Goal: Information Seeking & Learning: Learn about a topic

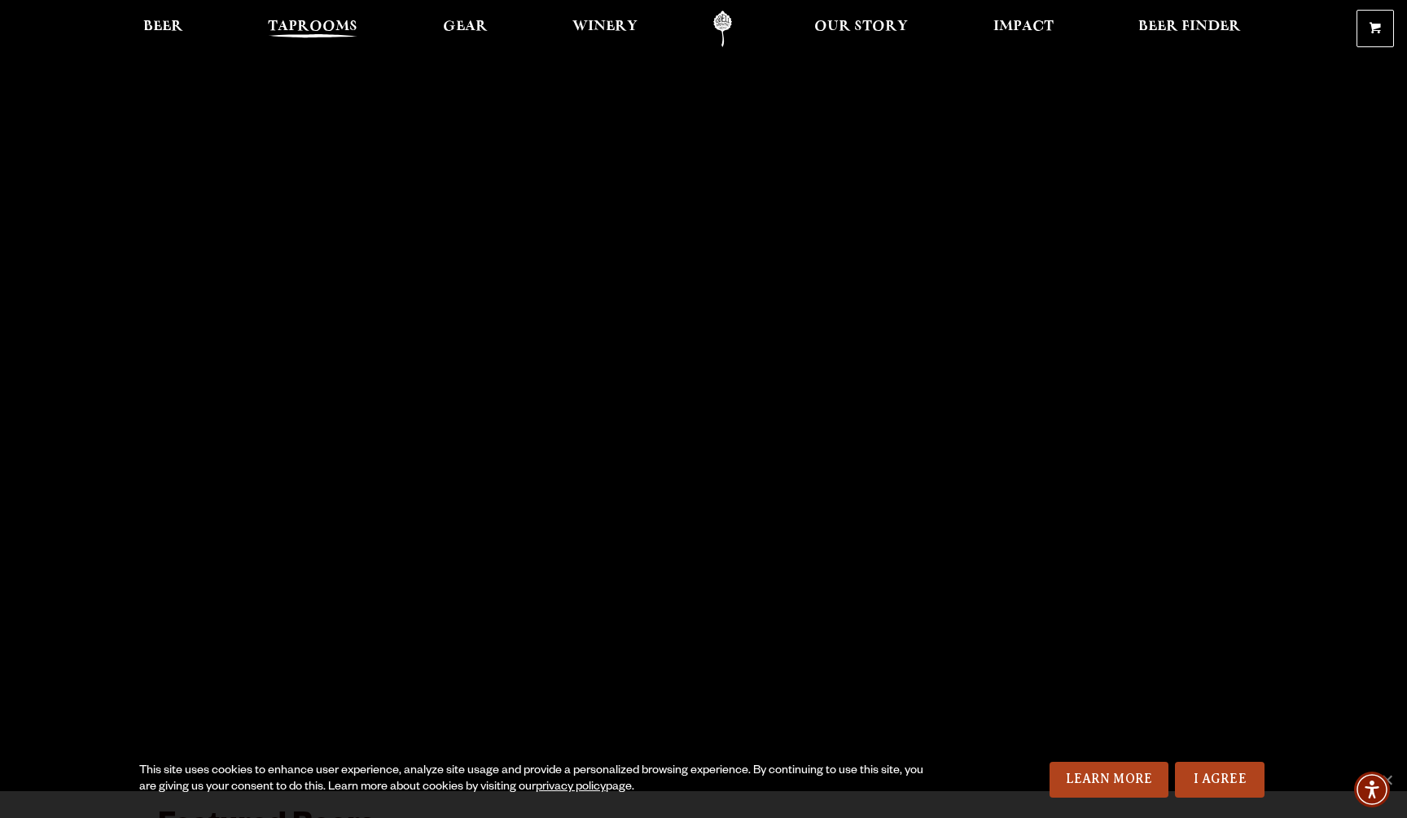
click at [347, 28] on span "Taprooms" at bounding box center [313, 26] width 90 height 13
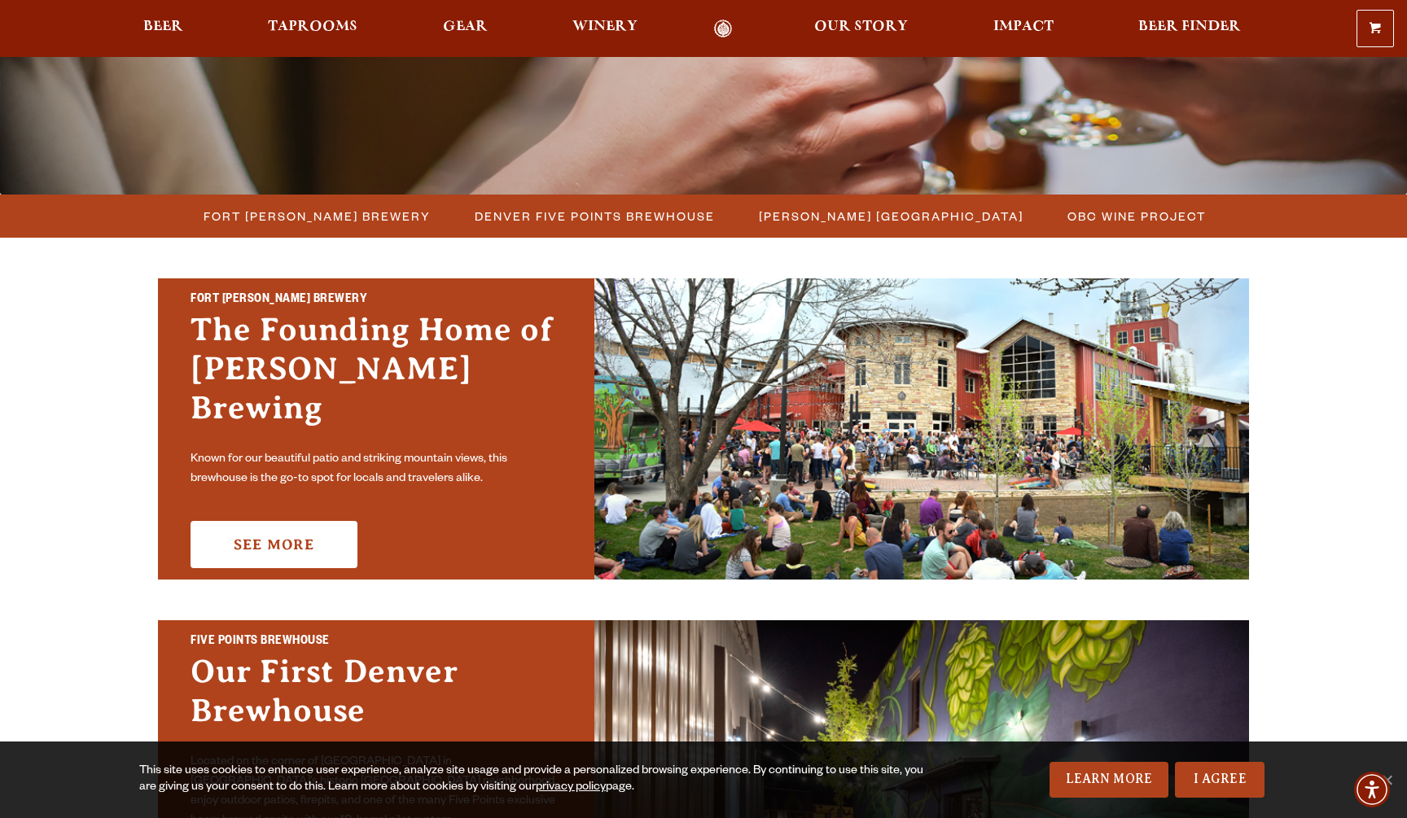
scroll to position [353, 0]
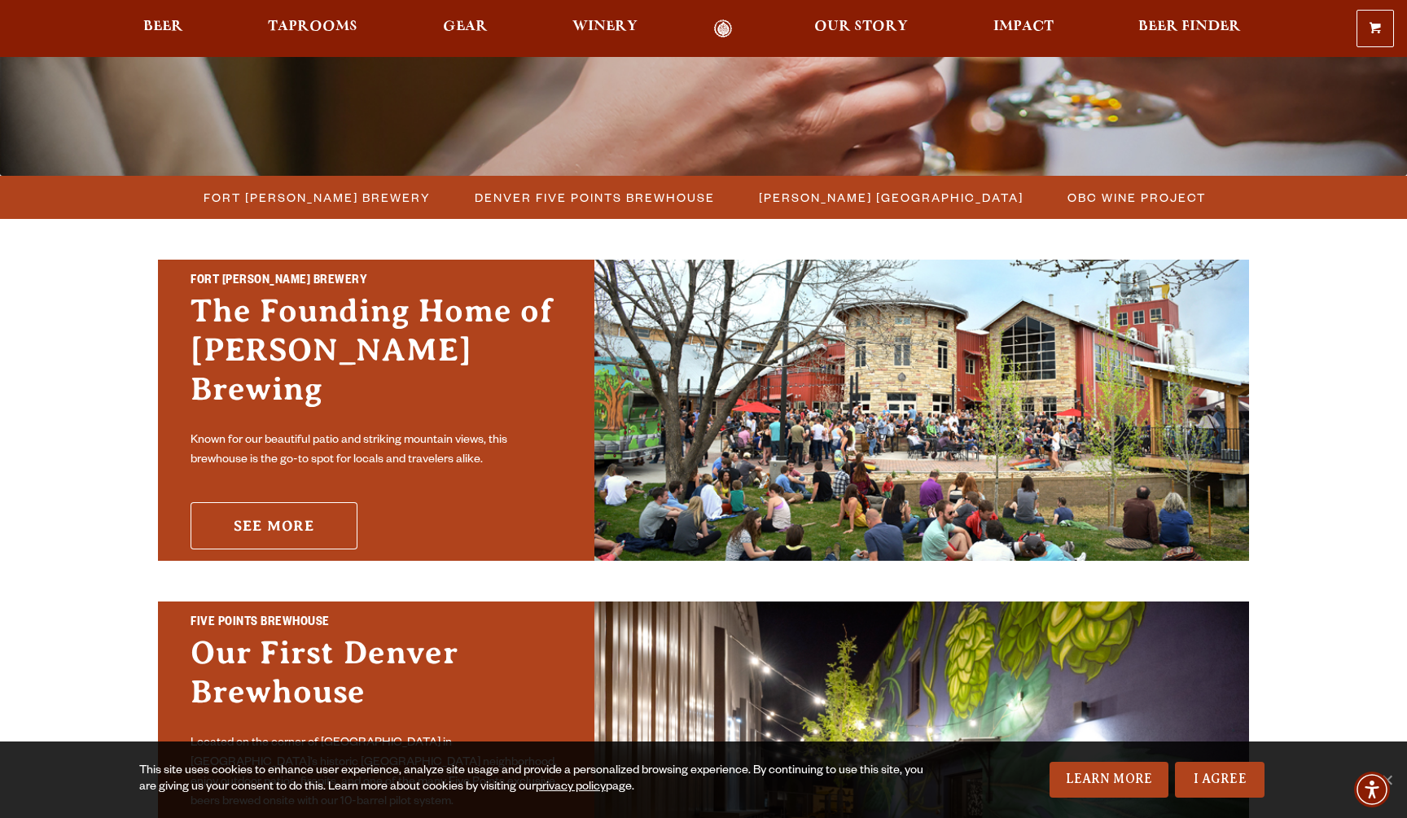
click at [313, 502] on link "See More" at bounding box center [273, 525] width 167 height 47
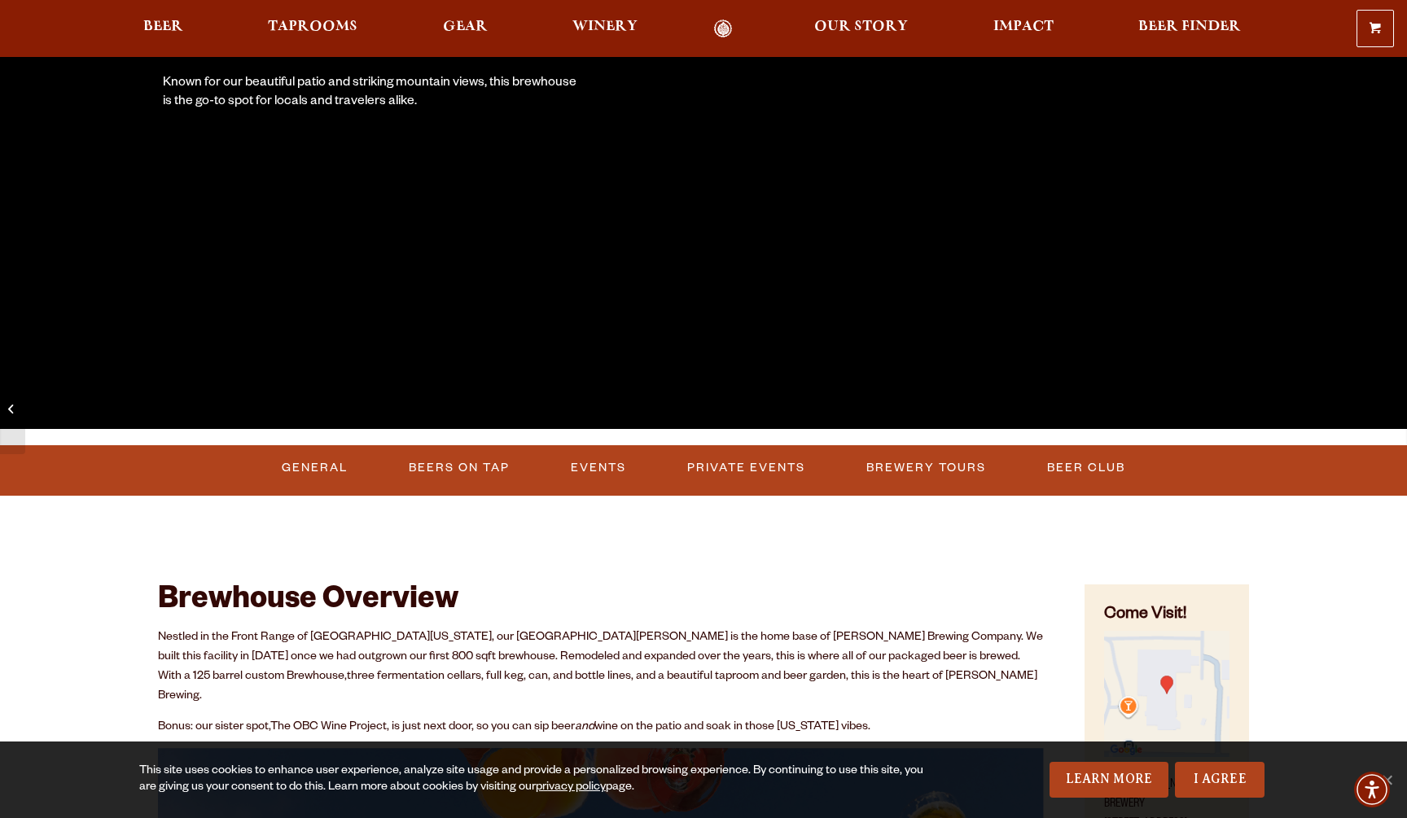
scroll to position [346, 0]
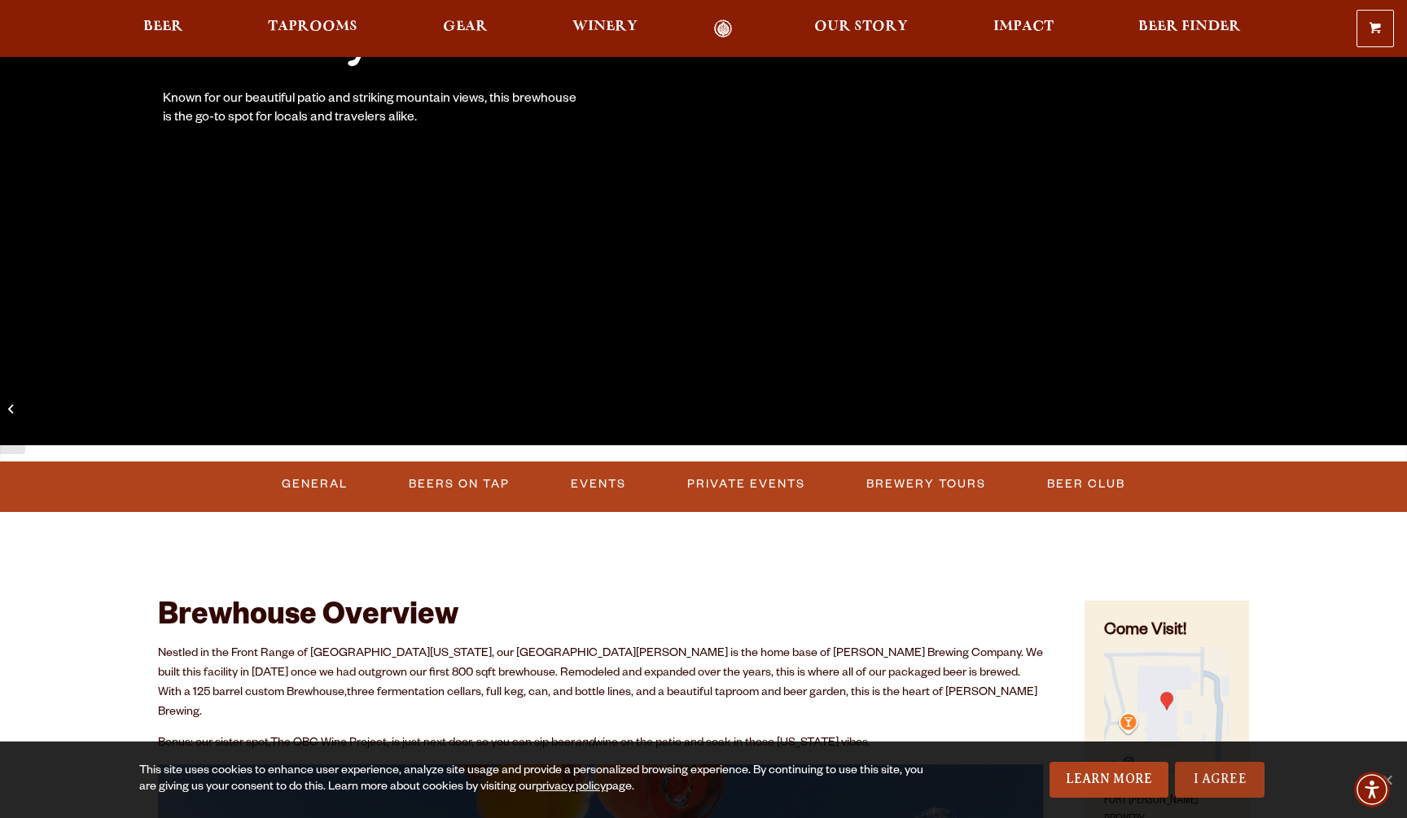
click at [1220, 773] on link "I Agree" at bounding box center [1220, 780] width 90 height 36
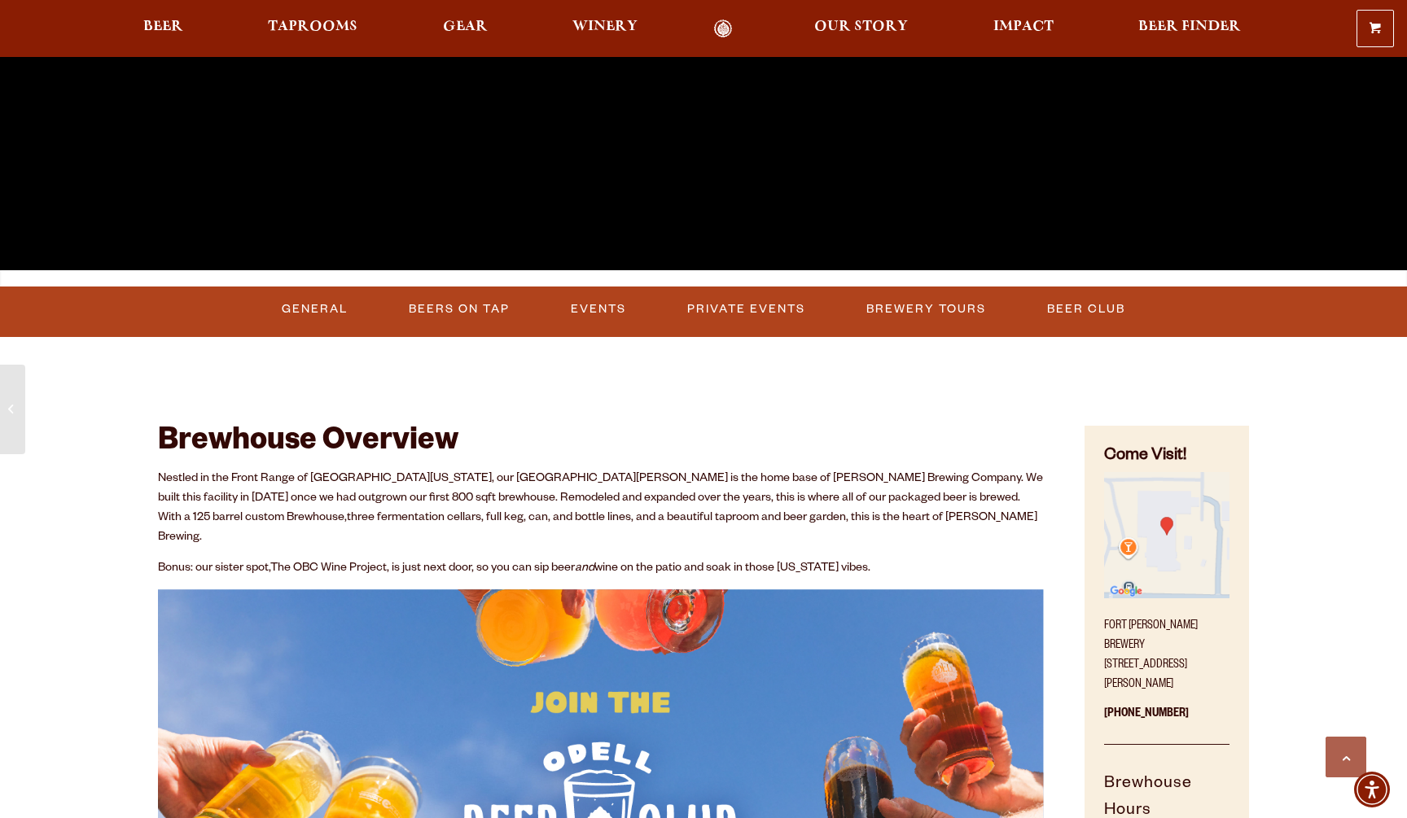
scroll to position [525, 0]
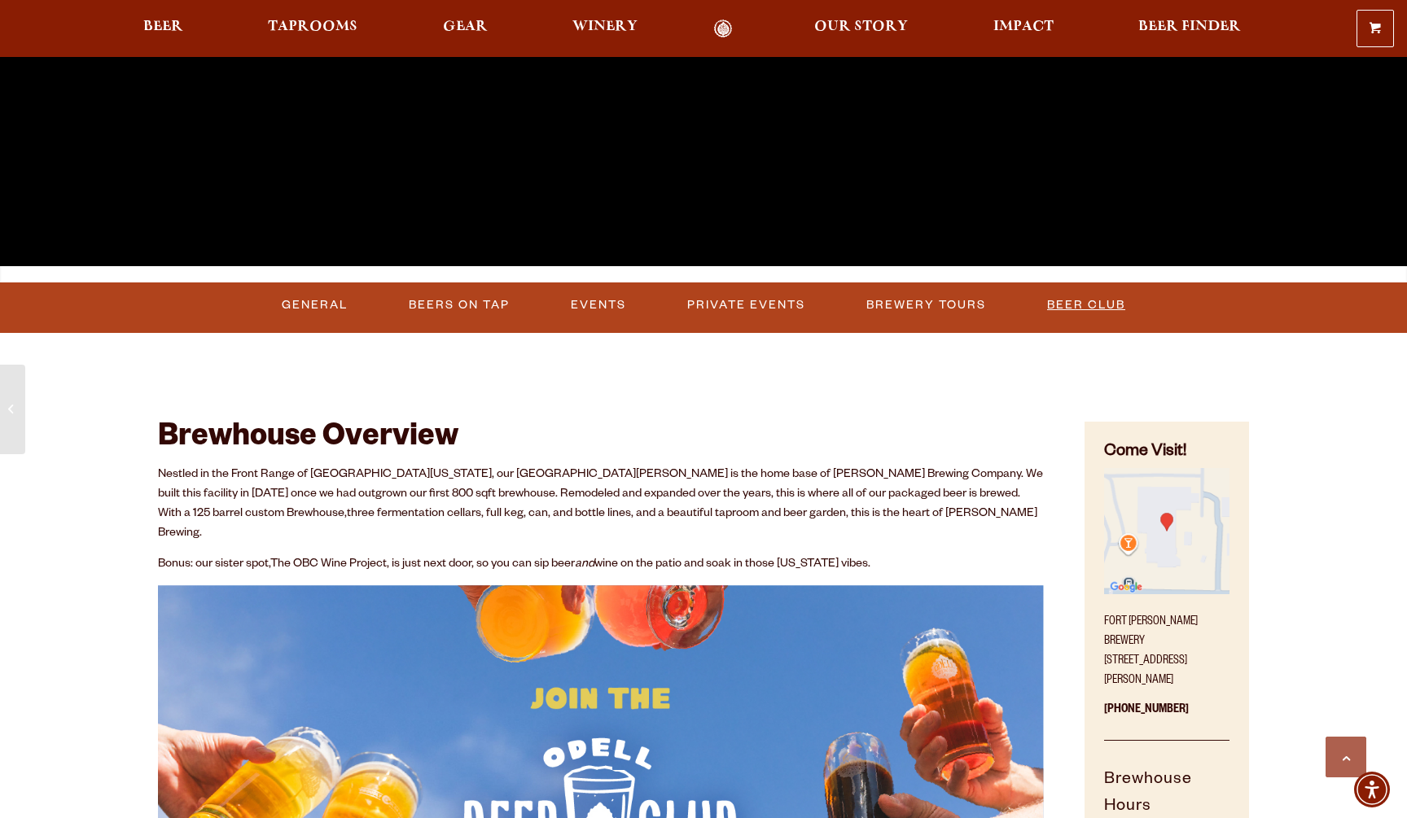
click at [1075, 300] on link "Beer Club" at bounding box center [1085, 305] width 91 height 37
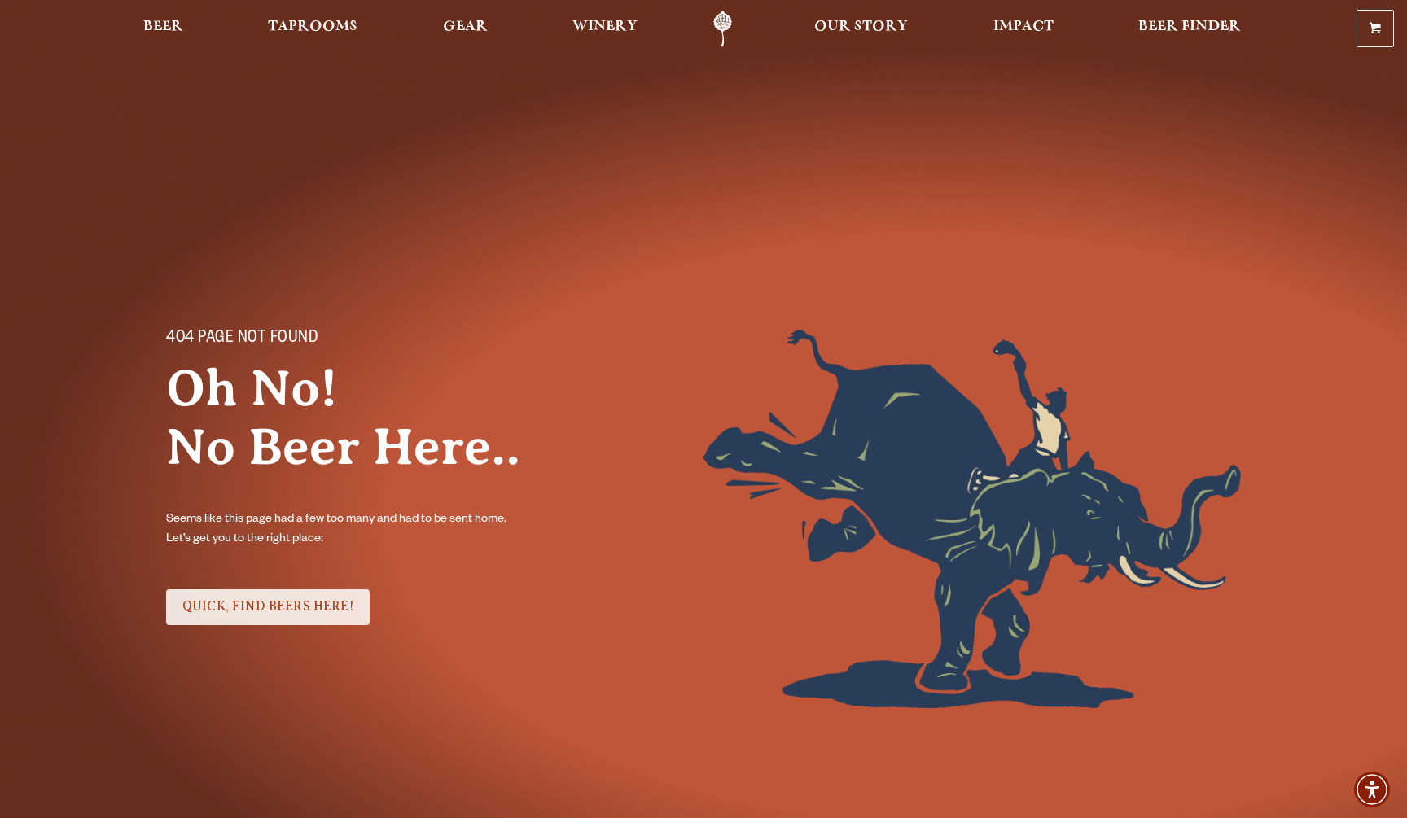
click at [282, 609] on span "QUICK, FIND BEERS HERE!" at bounding box center [267, 606] width 171 height 15
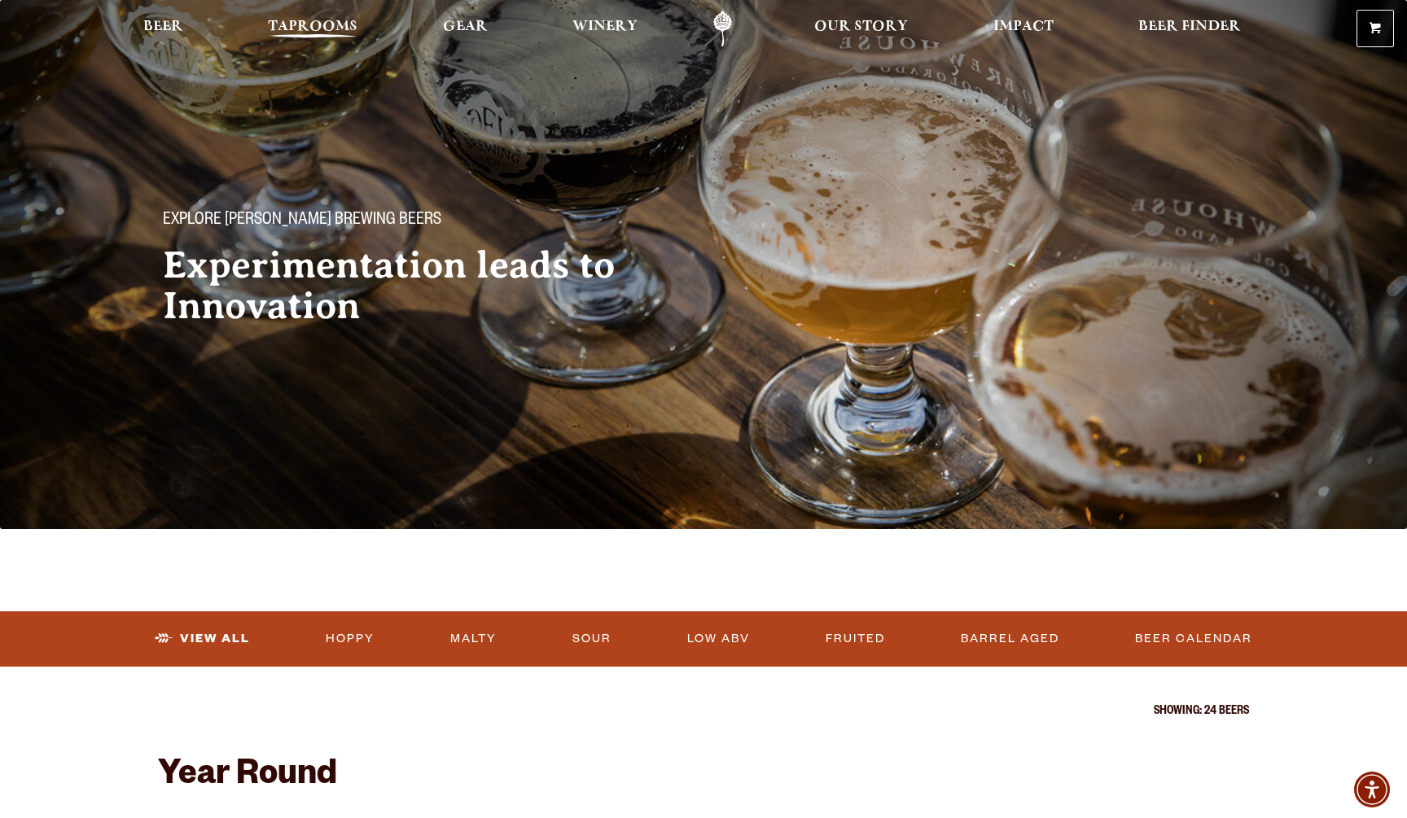
click at [311, 28] on span "Taprooms" at bounding box center [313, 26] width 90 height 13
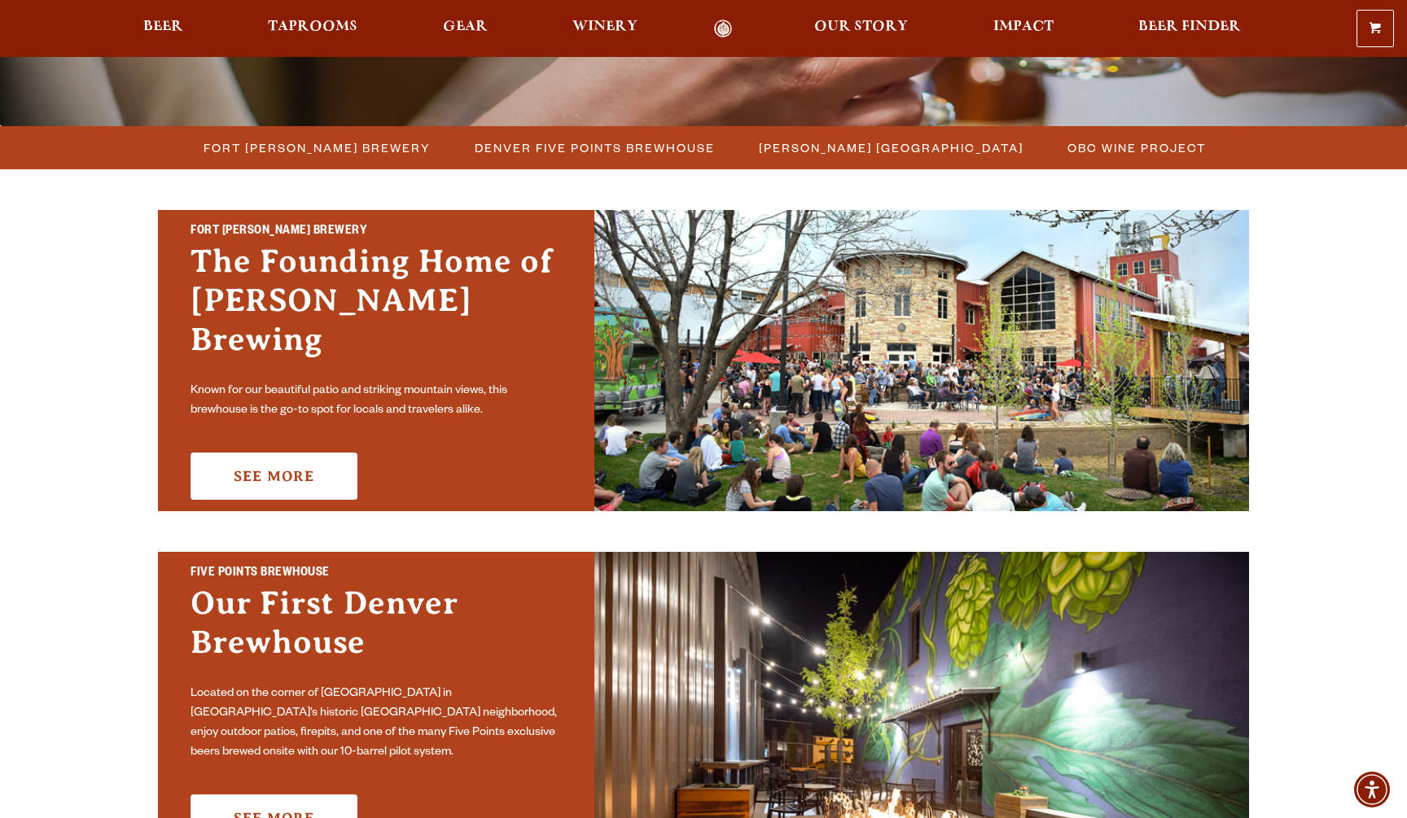
scroll to position [407, 0]
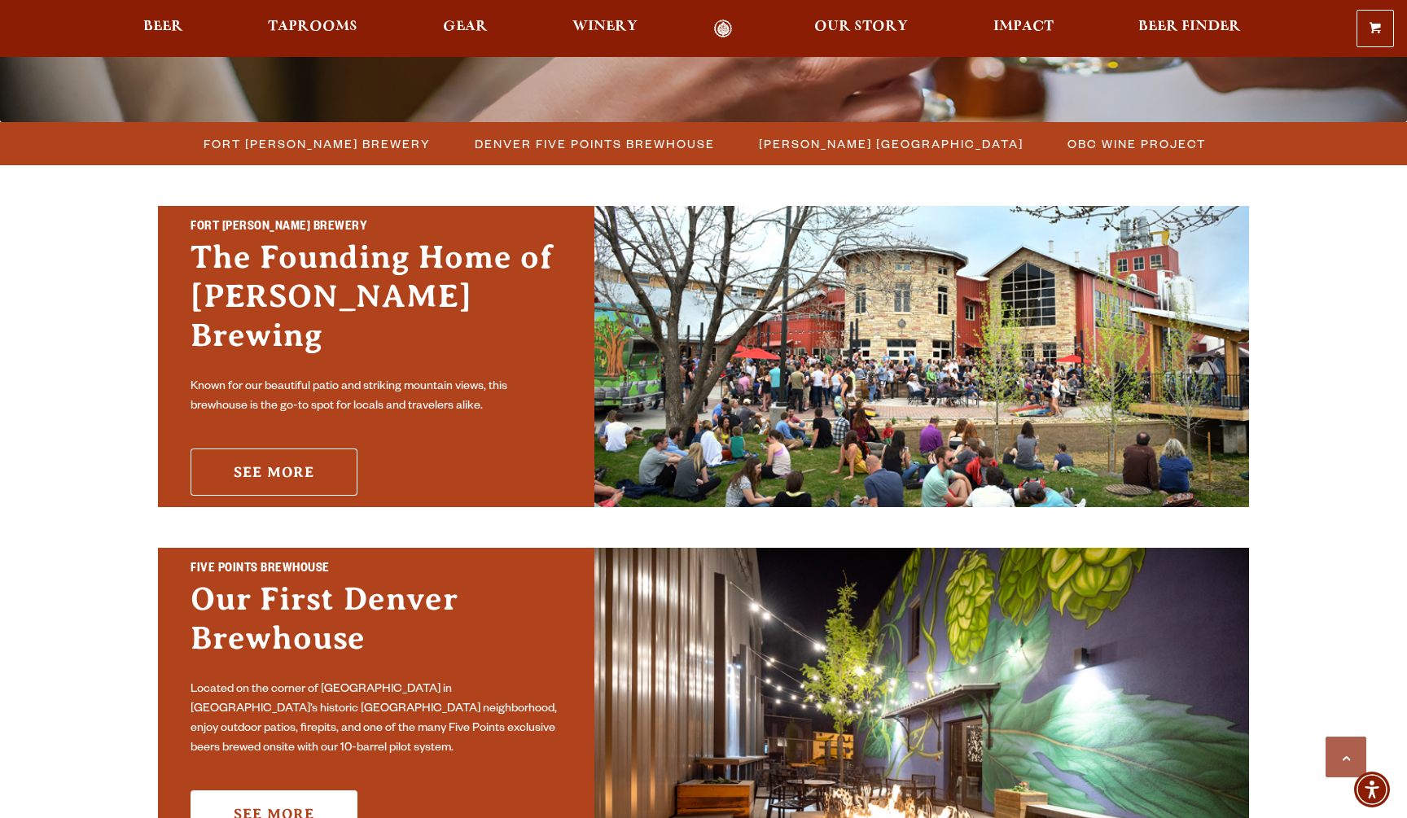
click at [302, 457] on link "See More" at bounding box center [273, 472] width 167 height 47
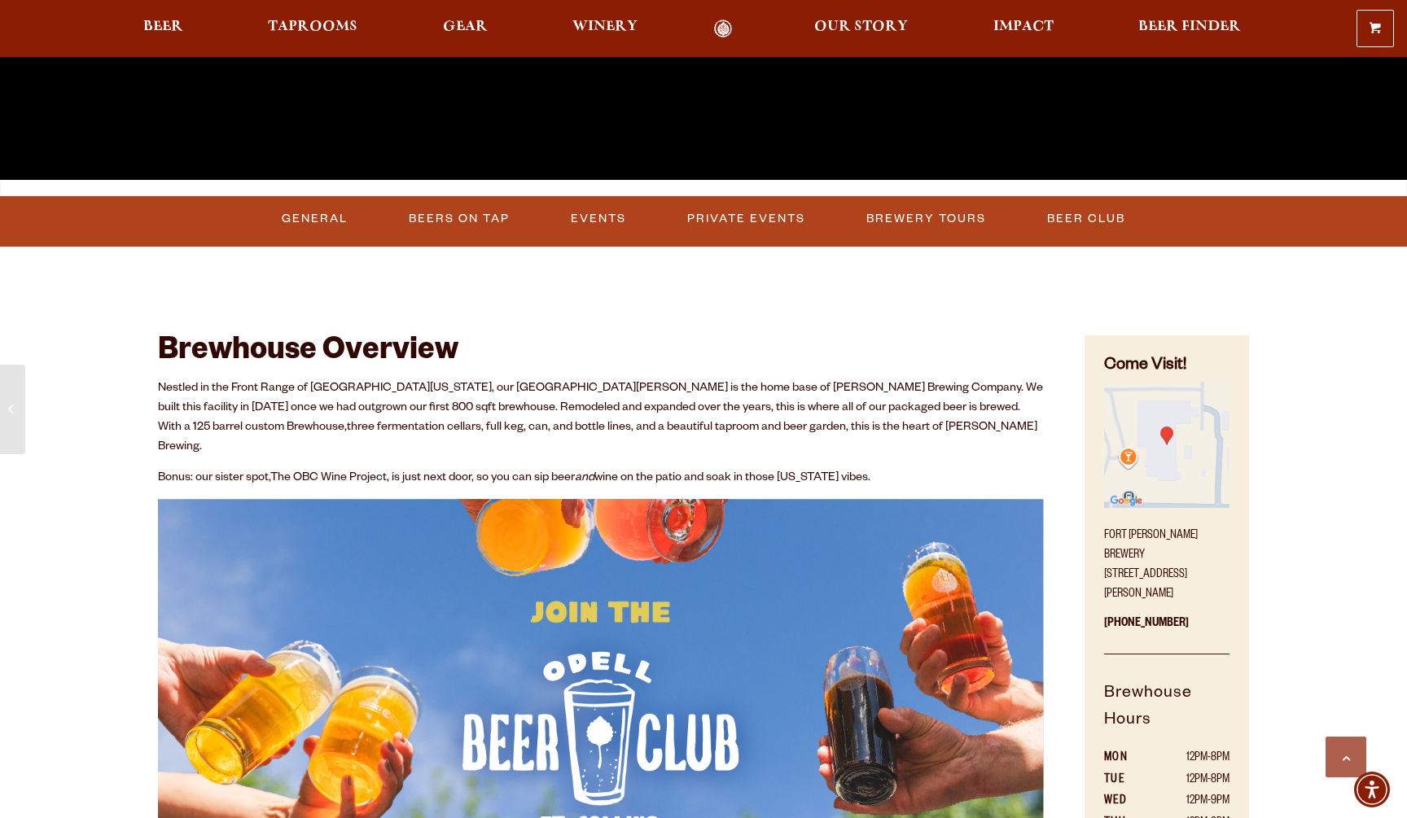
scroll to position [660, 0]
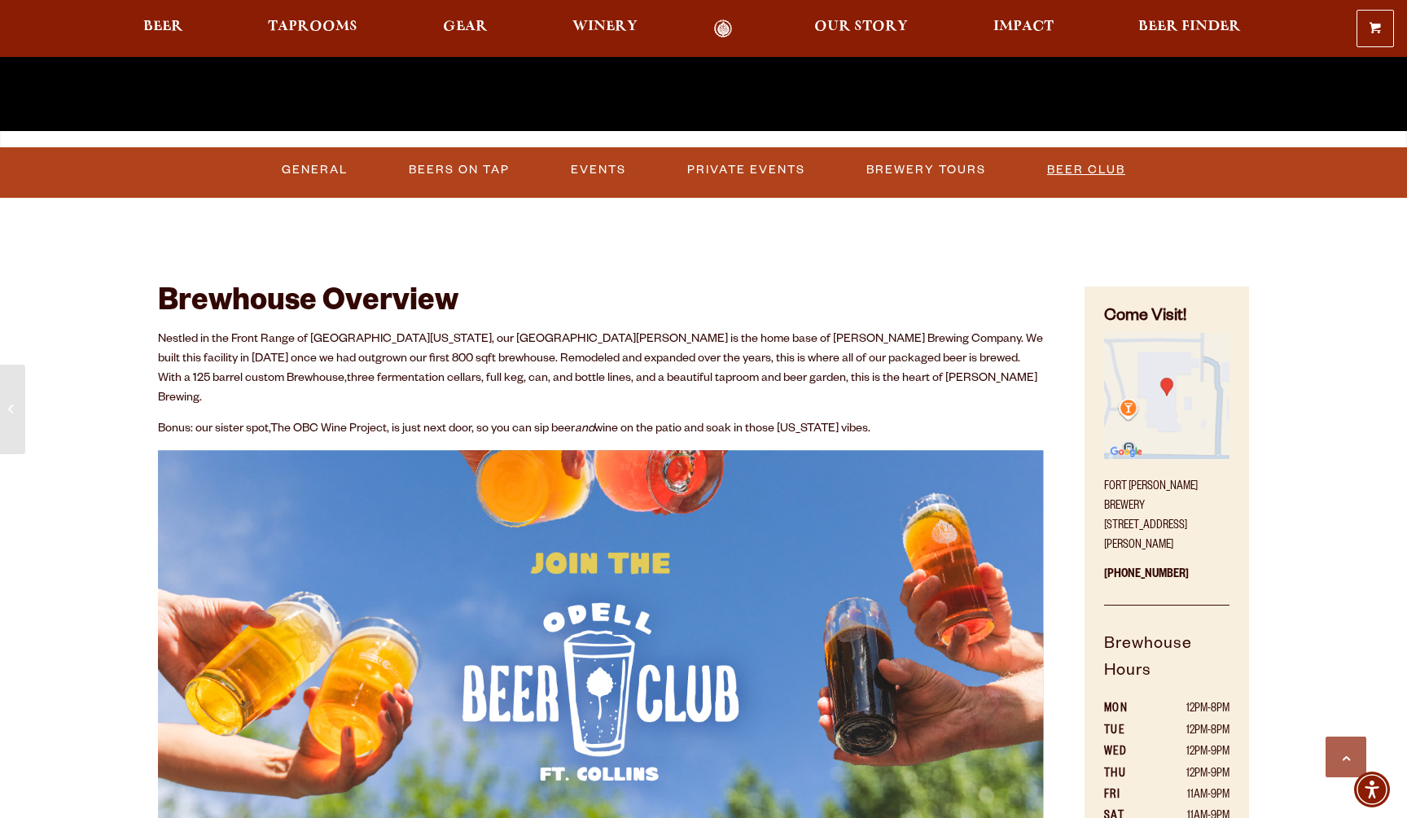
click at [1099, 168] on link "Beer Club" at bounding box center [1085, 169] width 91 height 37
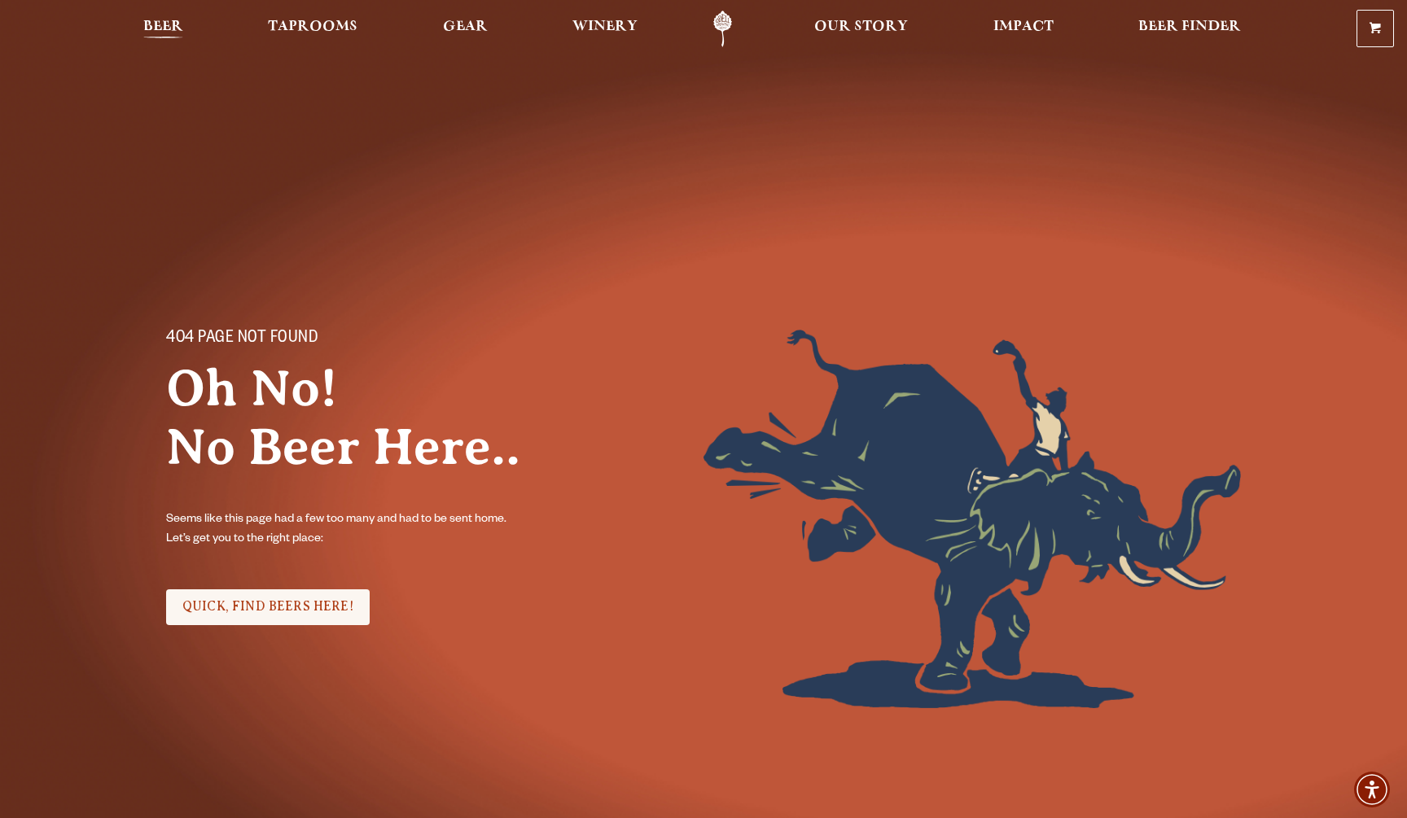
click at [176, 26] on span "Beer" at bounding box center [163, 26] width 40 height 13
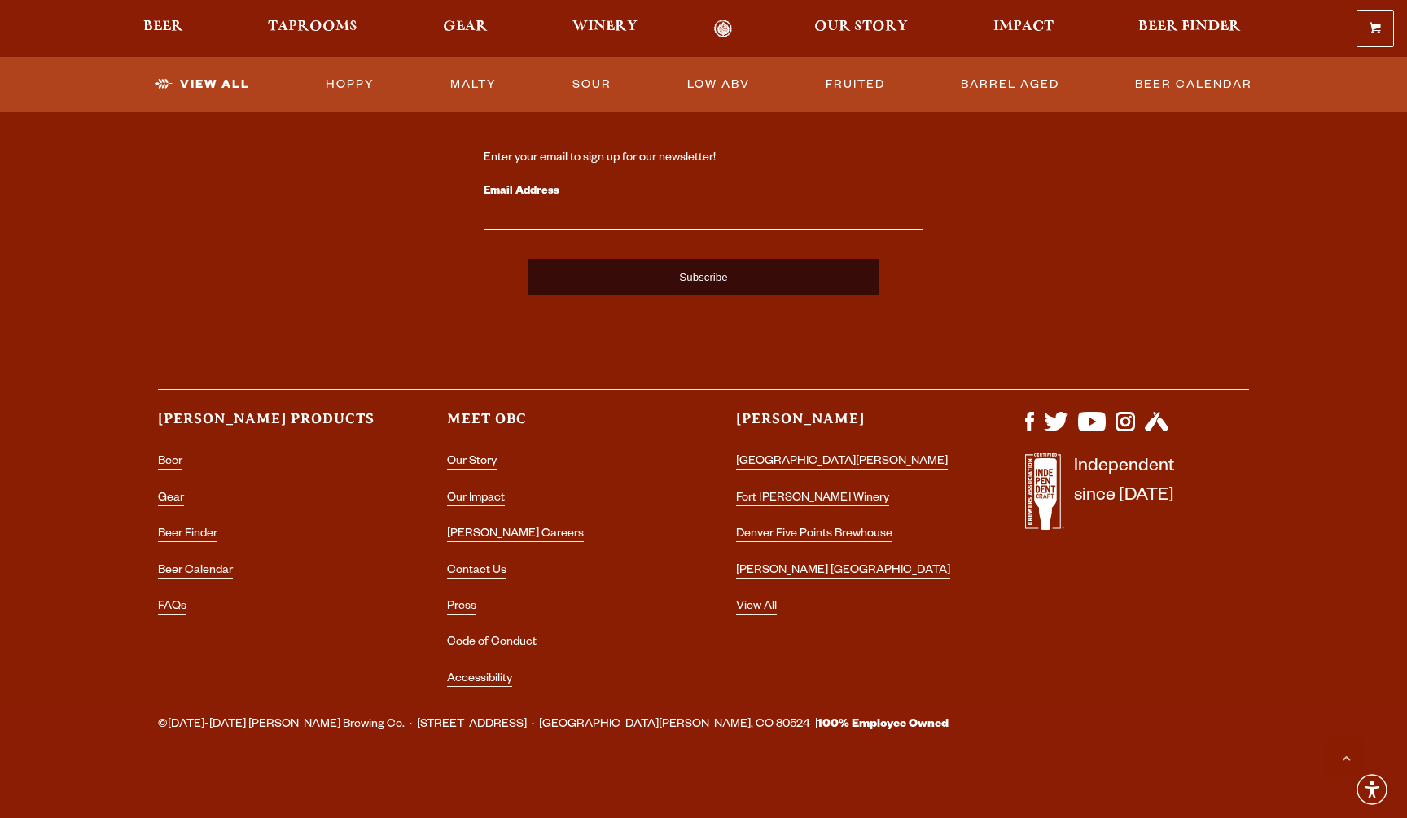
scroll to position [4018, 0]
click at [175, 602] on link "FAQs" at bounding box center [172, 609] width 28 height 15
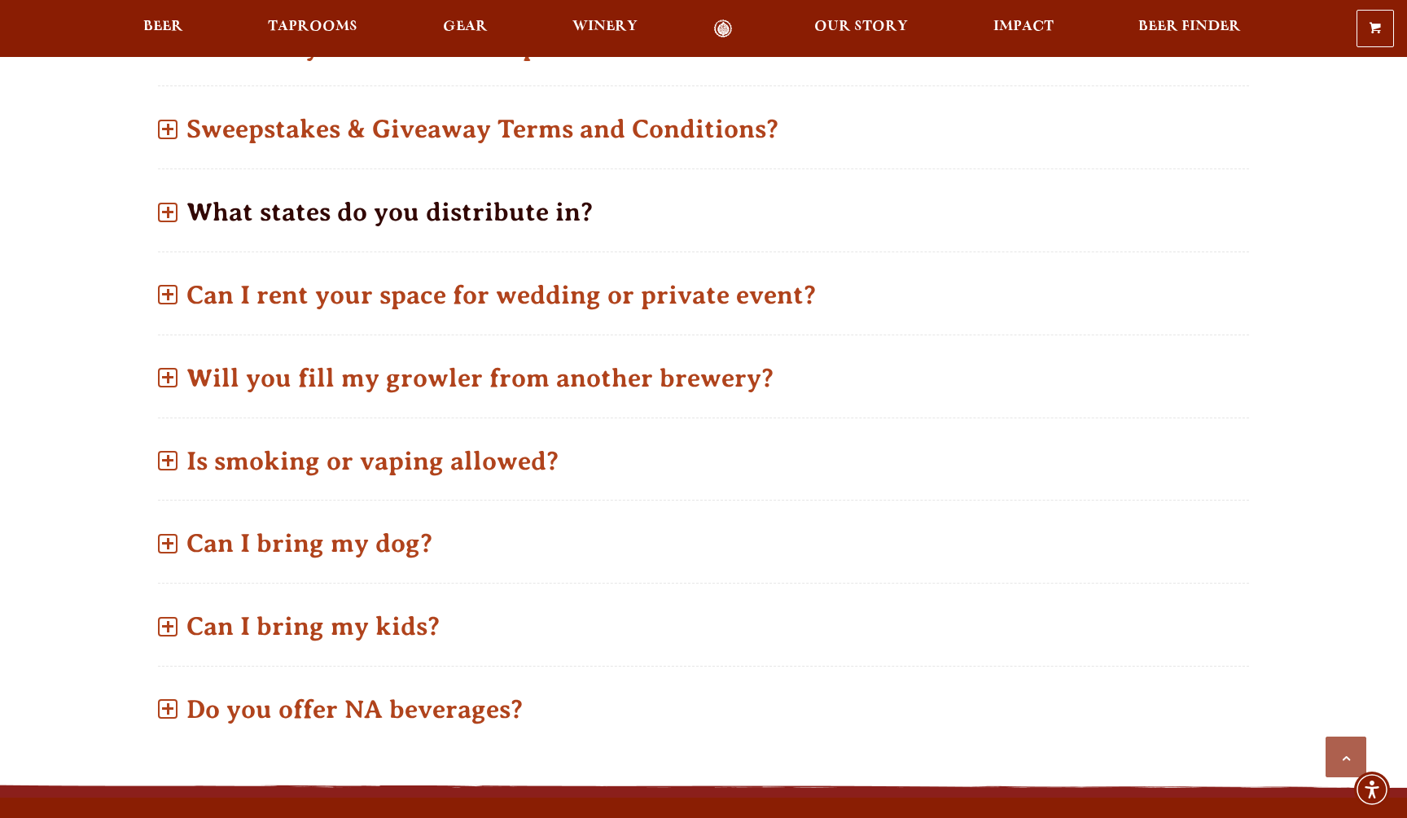
scroll to position [992, 0]
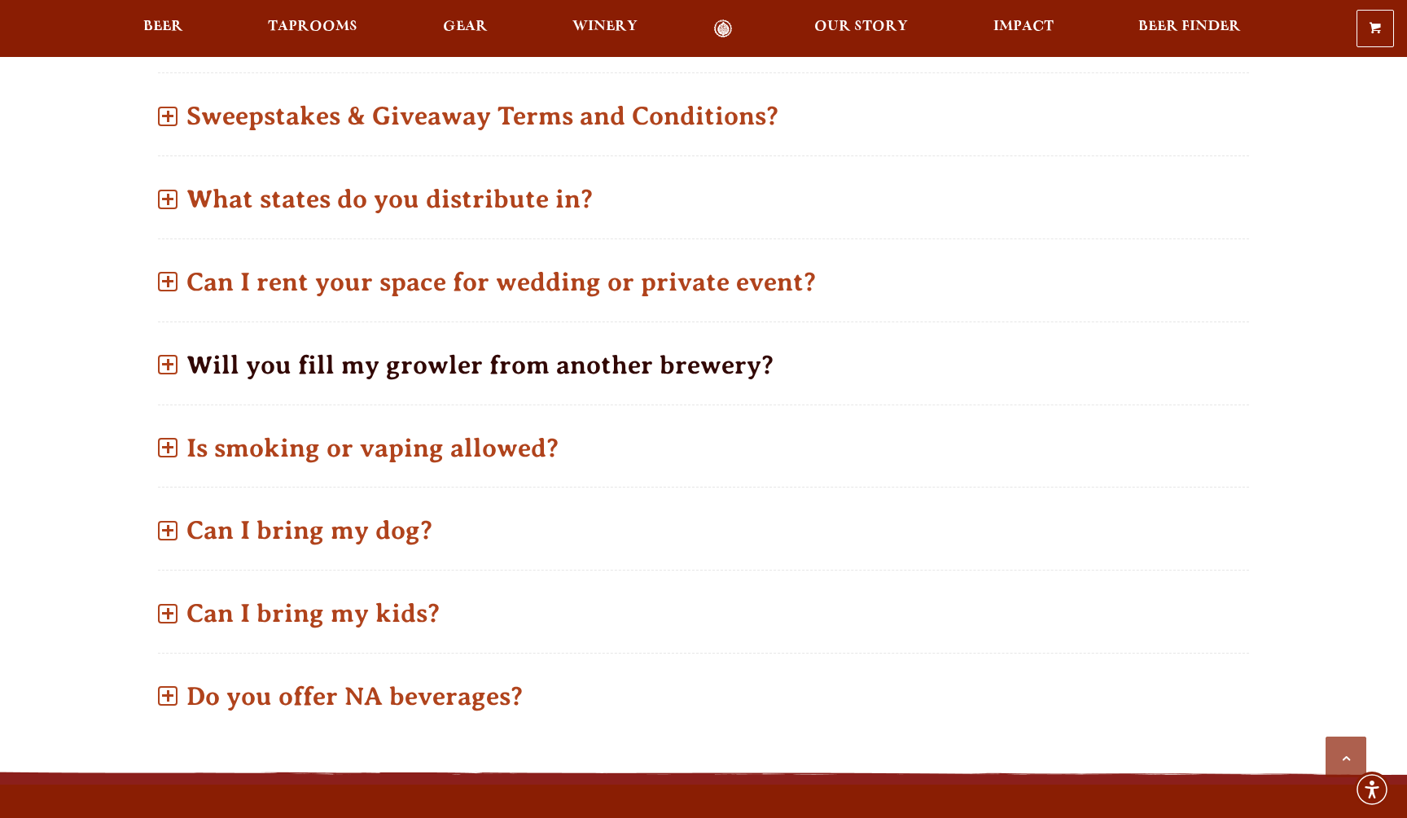
click at [169, 364] on span at bounding box center [168, 364] width 2 height 11
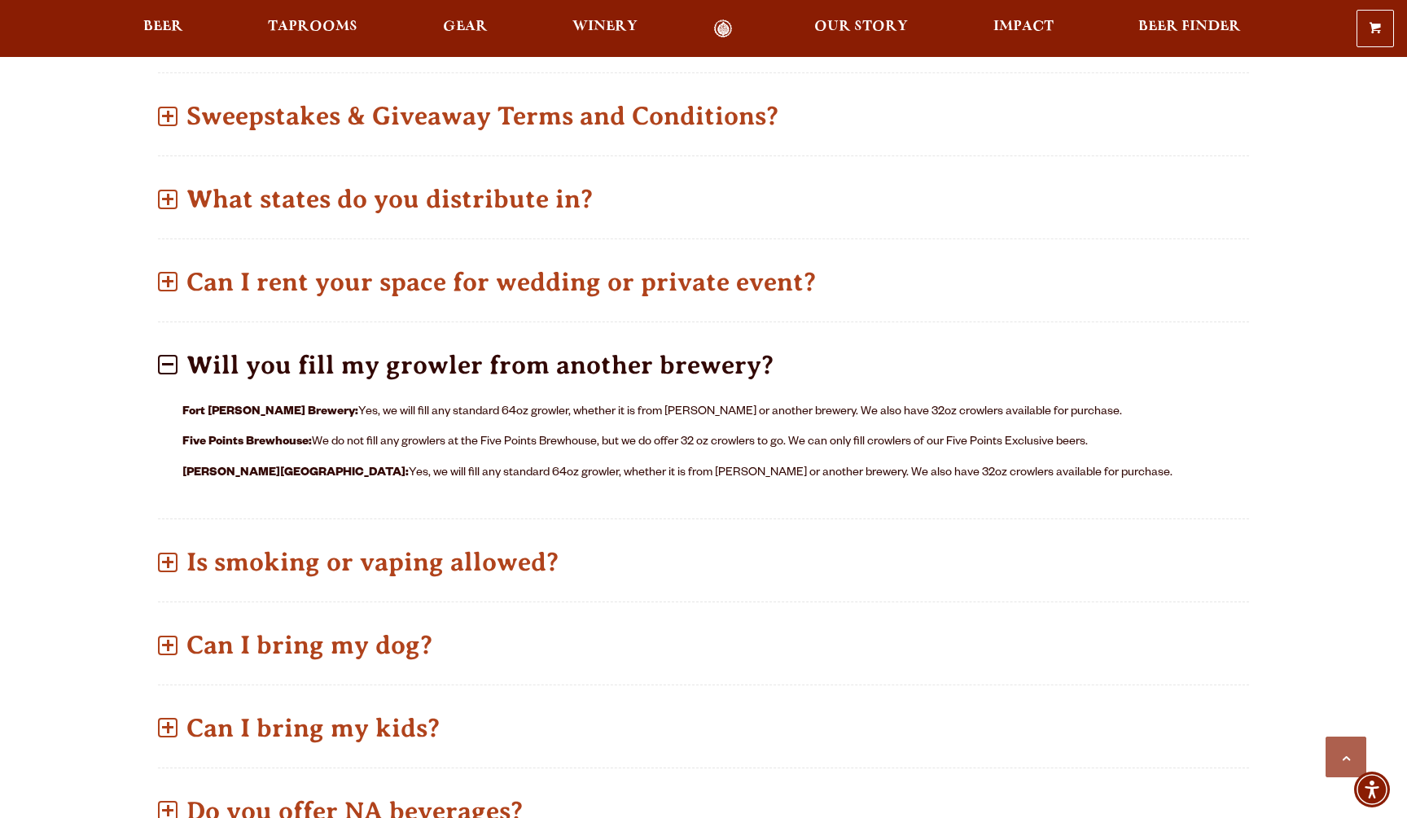
click at [169, 364] on span at bounding box center [168, 365] width 20 height 20
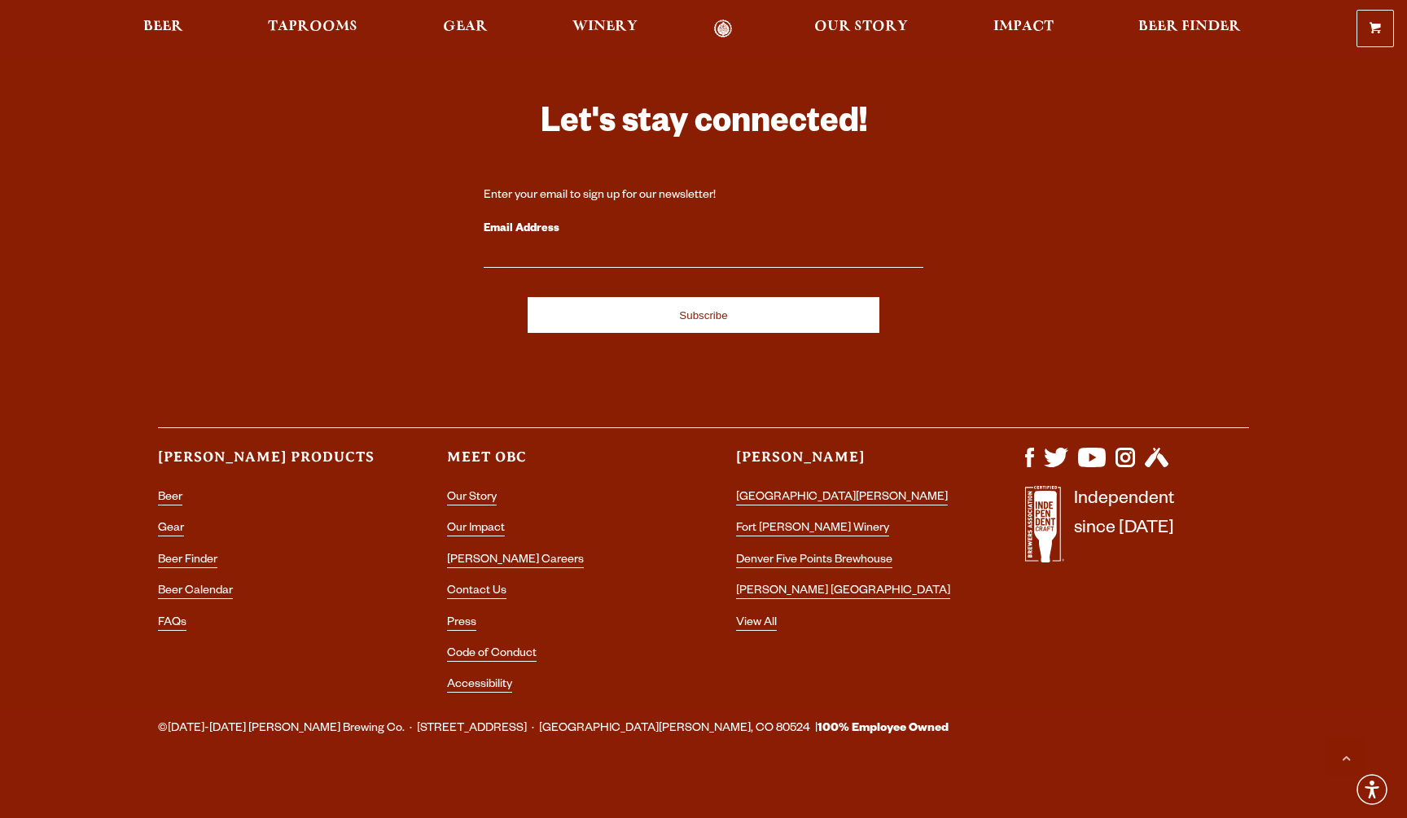
scroll to position [1784, 0]
